Goal: Check status: Check status

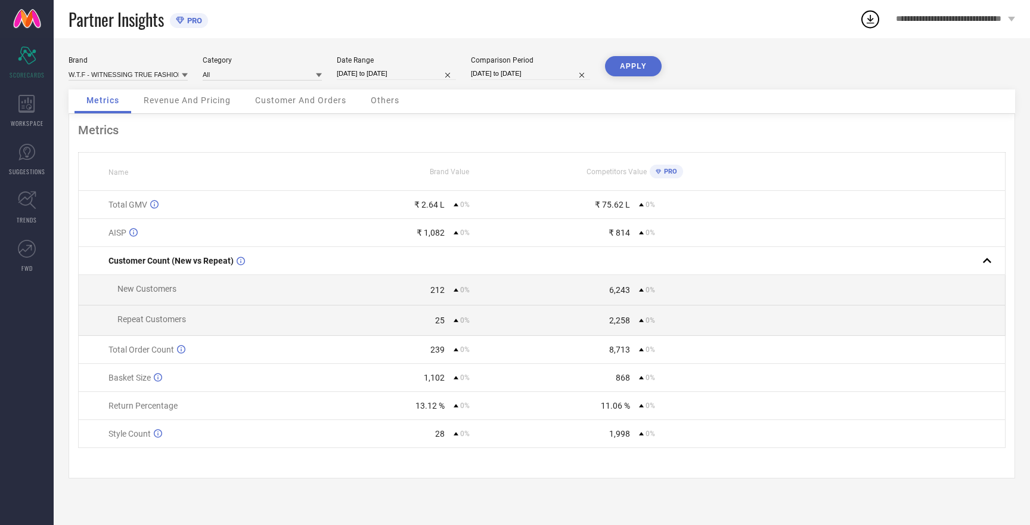
select select "7"
select select "2025"
select select "8"
select select "2025"
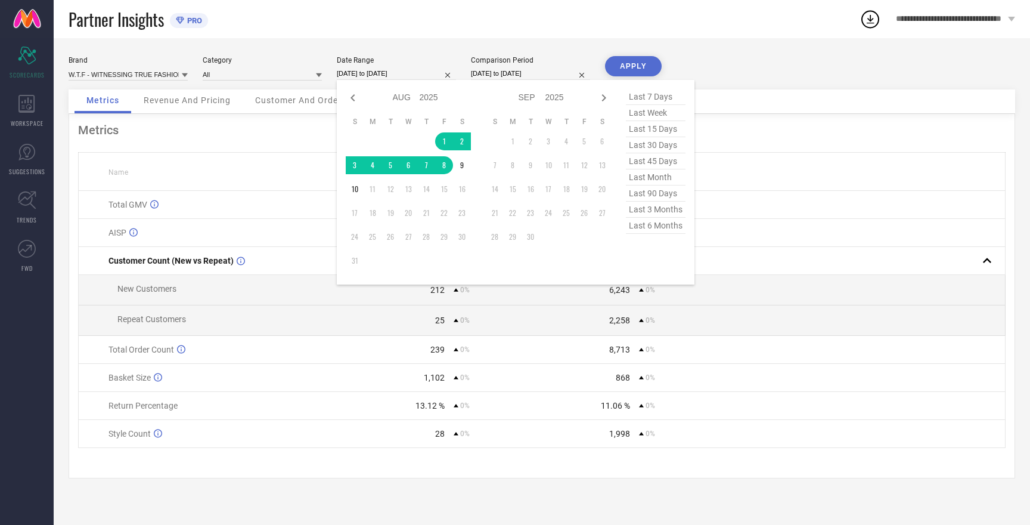
click at [377, 75] on input "[DATE] to [DATE]" at bounding box center [396, 73] width 119 height 13
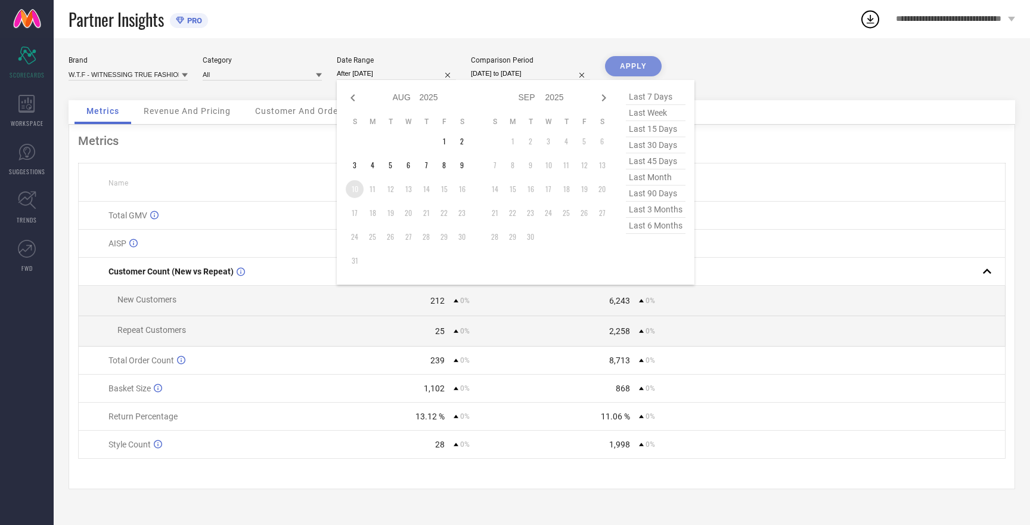
click at [358, 191] on td "10" at bounding box center [355, 189] width 18 height 18
type input "[DATE] to [DATE]"
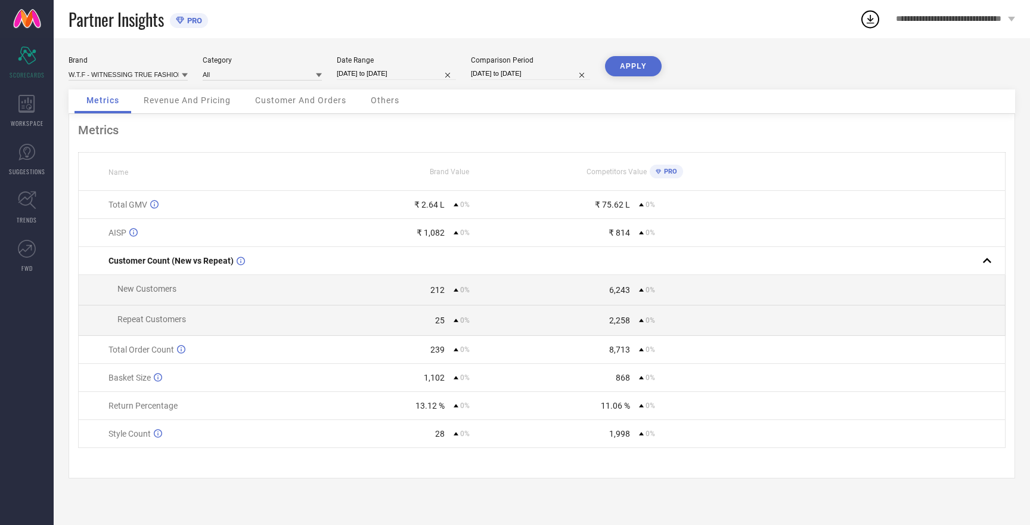
select select "7"
select select "2025"
select select "8"
select select "2025"
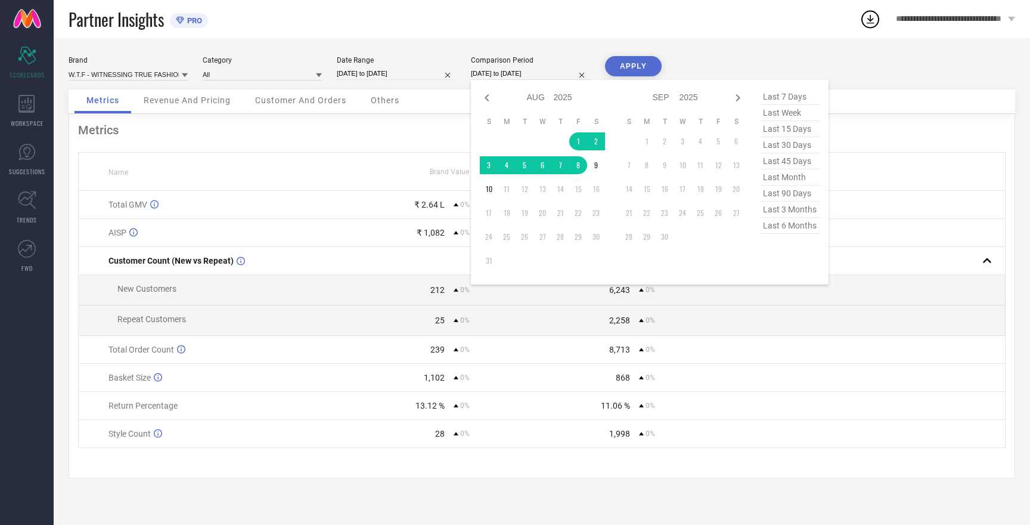
click at [520, 74] on input "[DATE] to [DATE]" at bounding box center [530, 73] width 119 height 13
click at [491, 189] on td "10" at bounding box center [489, 189] width 18 height 18
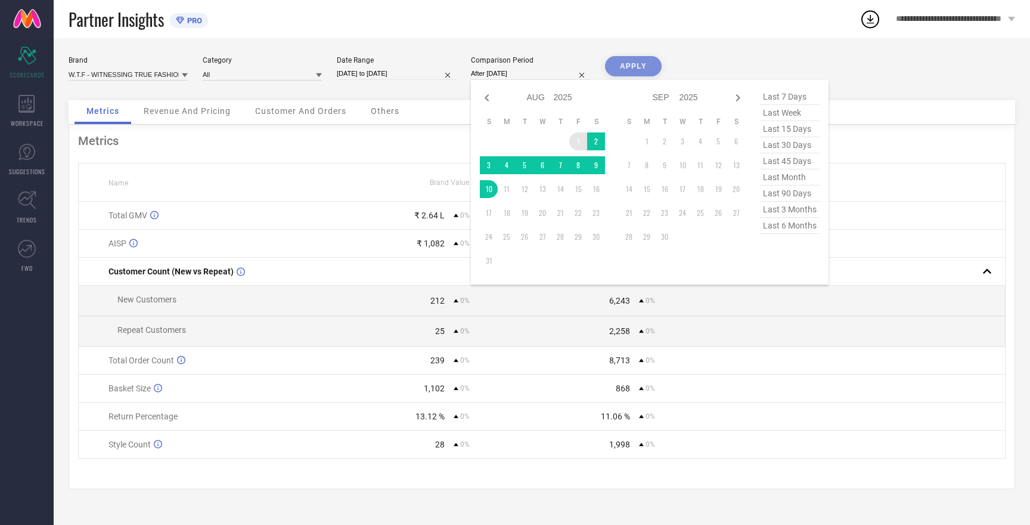
type input "[DATE] to [DATE]"
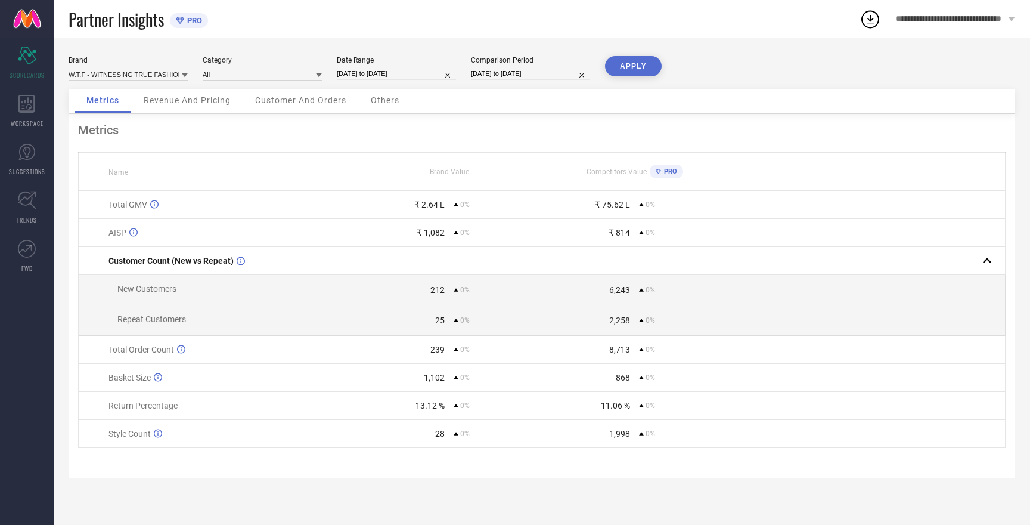
click at [638, 65] on button "APPLY" at bounding box center [633, 66] width 57 height 20
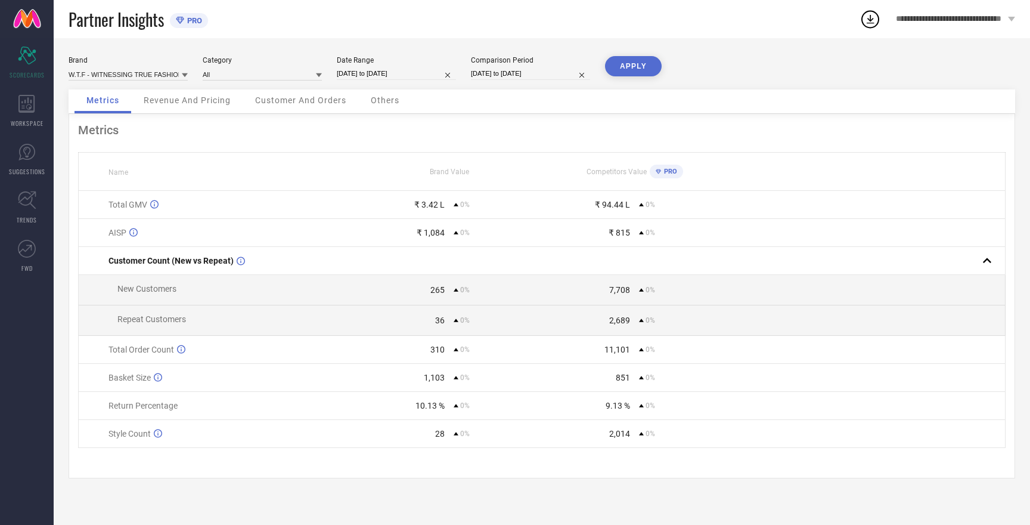
click at [385, 105] on span "Others" at bounding box center [385, 100] width 29 height 10
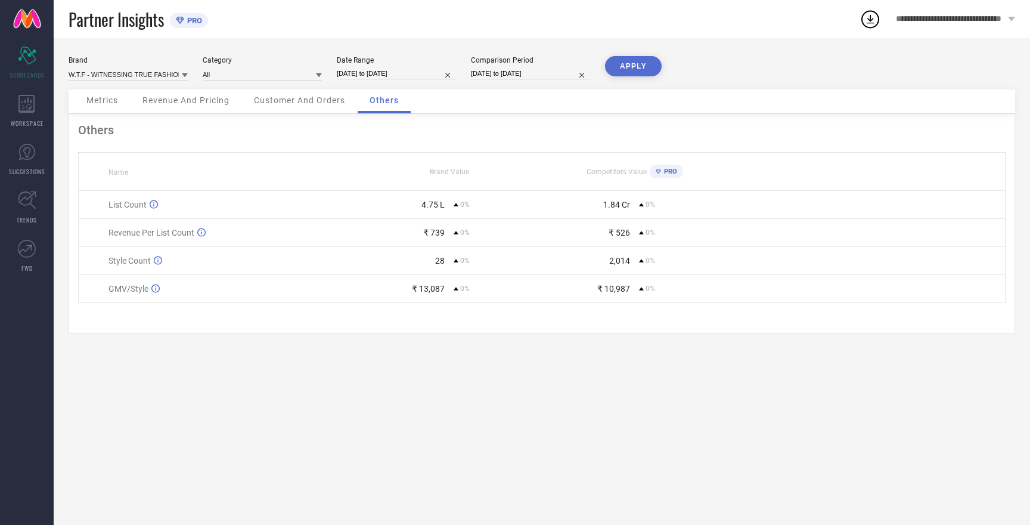
click at [103, 105] on span "Metrics" at bounding box center [102, 100] width 32 height 10
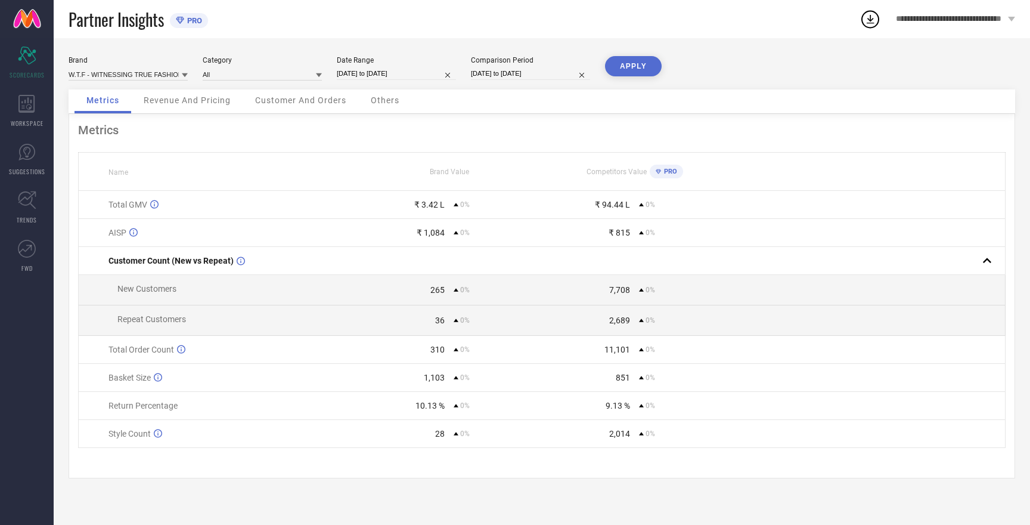
click at [103, 105] on span "Metrics" at bounding box center [102, 100] width 33 height 10
click at [170, 77] on input at bounding box center [128, 74] width 119 height 13
click at [160, 76] on input at bounding box center [128, 74] width 119 height 13
click at [108, 117] on span "HERE&NOW" at bounding box center [94, 119] width 39 height 8
type input "All"
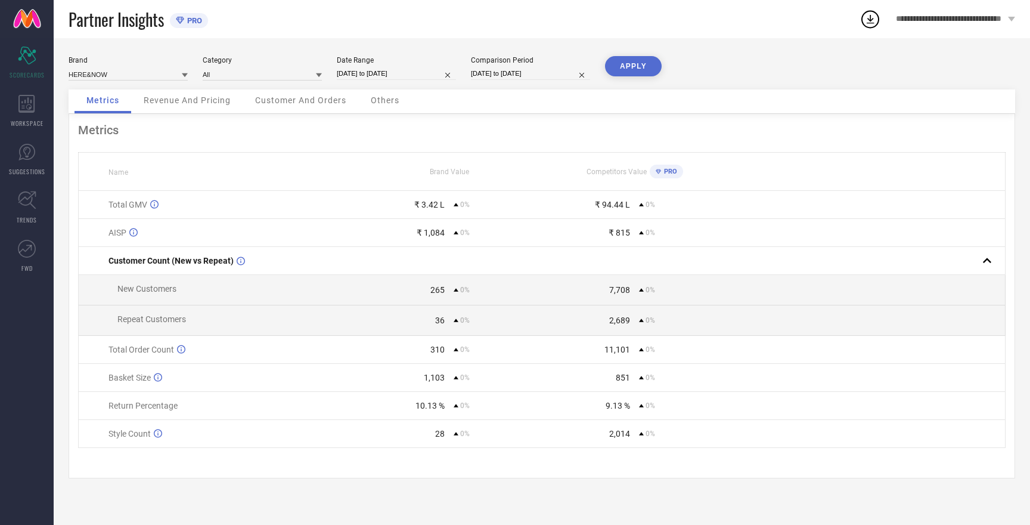
click at [635, 63] on button "APPLY" at bounding box center [633, 66] width 57 height 20
click at [137, 76] on input at bounding box center [128, 74] width 119 height 13
click at [104, 132] on span "ROADSTER" at bounding box center [92, 131] width 35 height 8
type input "All"
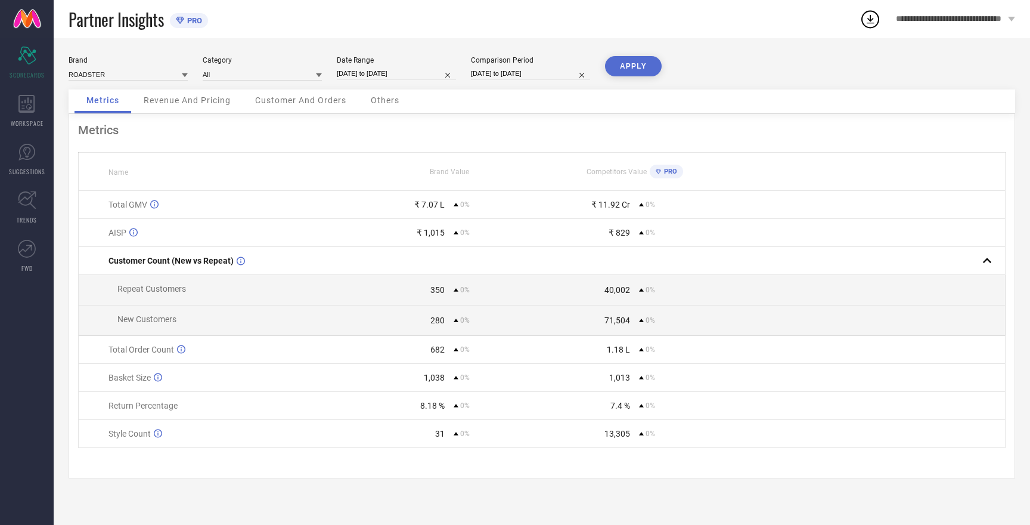
click at [634, 66] on button "APPLY" at bounding box center [633, 66] width 57 height 20
click at [632, 69] on button "APPLY" at bounding box center [633, 66] width 57 height 20
click at [127, 77] on input at bounding box center [128, 74] width 119 height 13
click at [124, 134] on span "MAST & HARBOUR" at bounding box center [104, 131] width 59 height 8
type input "All"
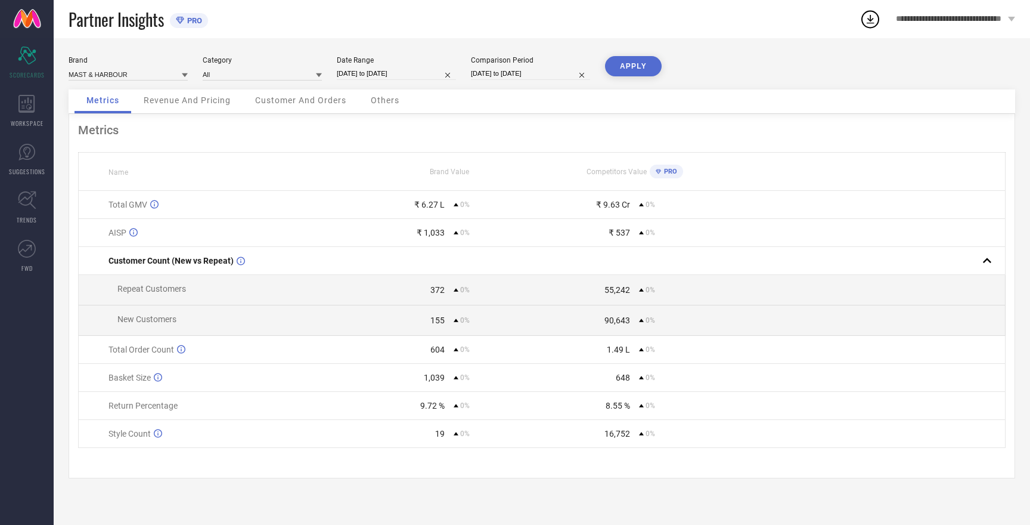
click at [638, 64] on button "APPLY" at bounding box center [633, 66] width 57 height 20
